Goal: Find specific page/section: Find specific page/section

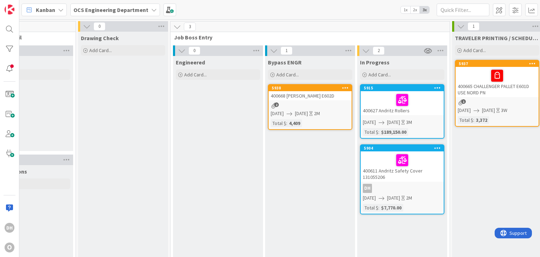
scroll to position [0, 744]
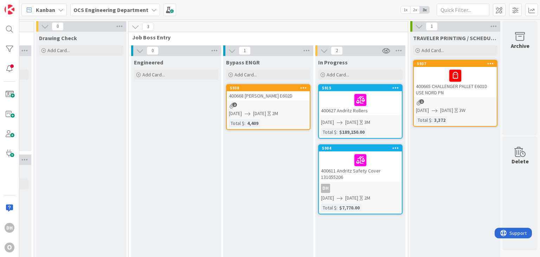
click at [256, 100] on div "5938 400668 [PERSON_NAME] E602D 2 [DATE] [DATE] 2M Total $ : 4,409" at bounding box center [268, 107] width 84 height 46
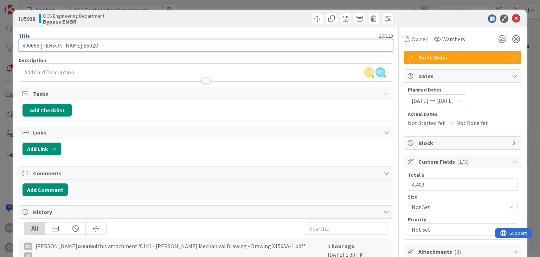
drag, startPoint x: 40, startPoint y: 45, endPoint x: 14, endPoint y: 48, distance: 26.2
click at [14, 48] on div "ID 5938 OCS Engineering Department Bypass ENGR Title 26 / 128 400668 [PERSON_NA…" at bounding box center [269, 231] width 513 height 443
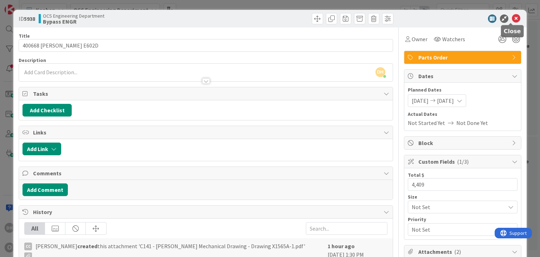
click at [513, 18] on icon at bounding box center [516, 18] width 8 height 8
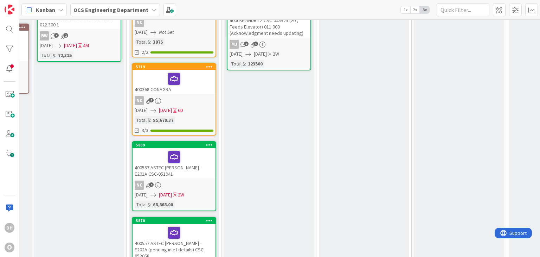
scroll to position [246, 362]
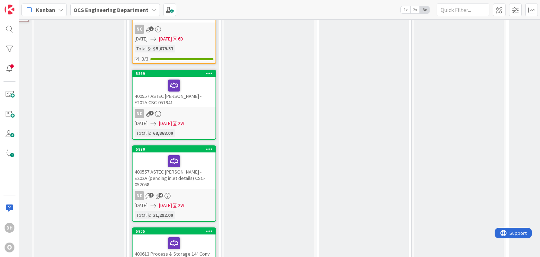
click at [186, 176] on div "400557 ASTEC [PERSON_NAME] - E202A (pending inlet details) CSC-052058" at bounding box center [173, 170] width 83 height 37
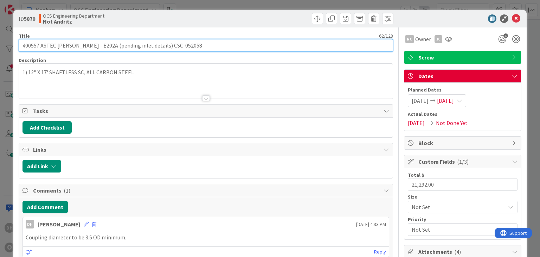
drag, startPoint x: 176, startPoint y: 46, endPoint x: 148, endPoint y: 48, distance: 28.1
click at [148, 48] on input "400557 ASTEC [PERSON_NAME] - E202A (pending inlet details) CSC-052058" at bounding box center [206, 45] width 374 height 13
